Goal: Information Seeking & Learning: Learn about a topic

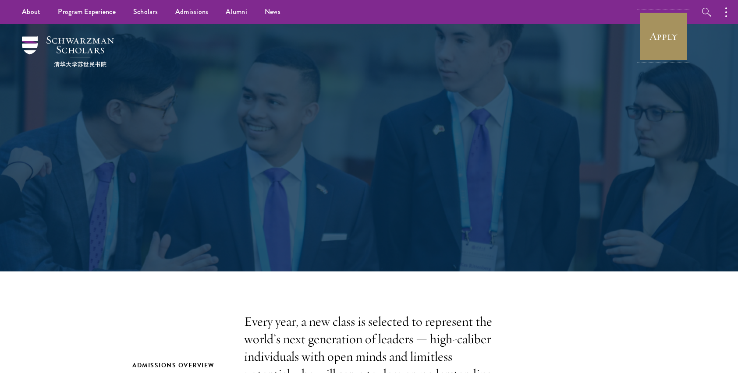
click at [660, 35] on link "Apply" at bounding box center [663, 36] width 49 height 49
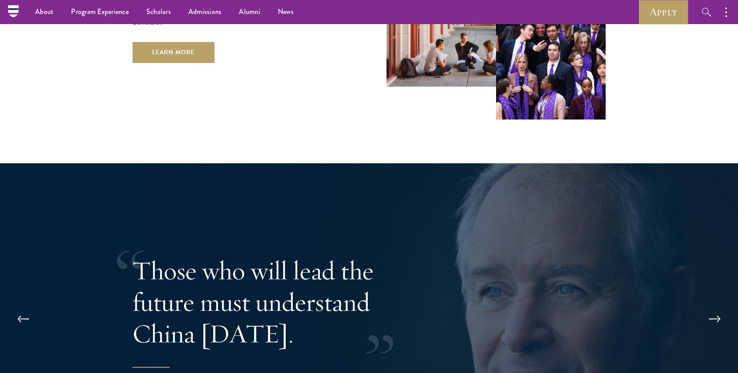
scroll to position [1586, 0]
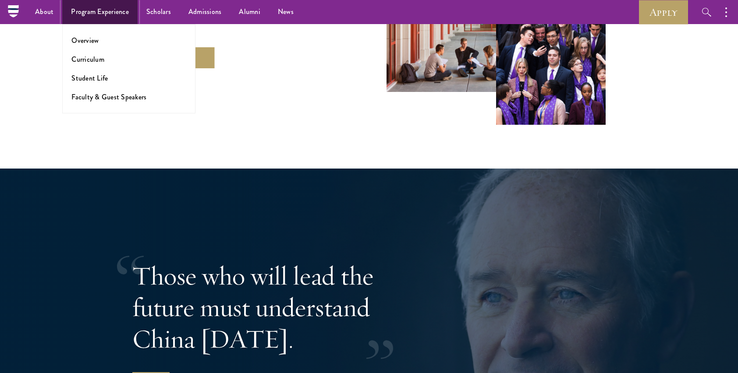
click at [119, 11] on link "Program Experience" at bounding box center [99, 12] width 75 height 24
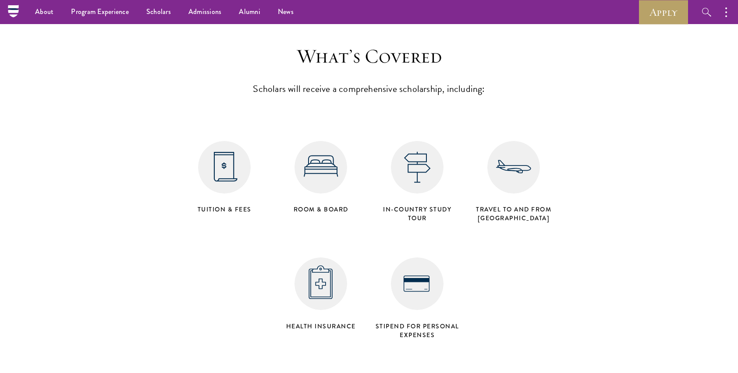
scroll to position [3251, 0]
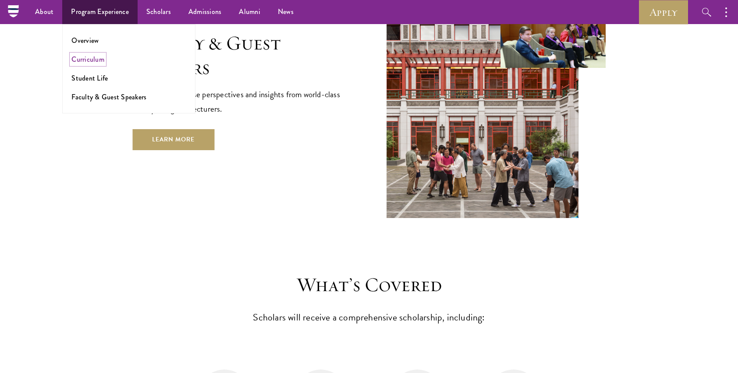
click at [94, 61] on link "Curriculum" at bounding box center [87, 59] width 33 height 10
